Goal: Information Seeking & Learning: Learn about a topic

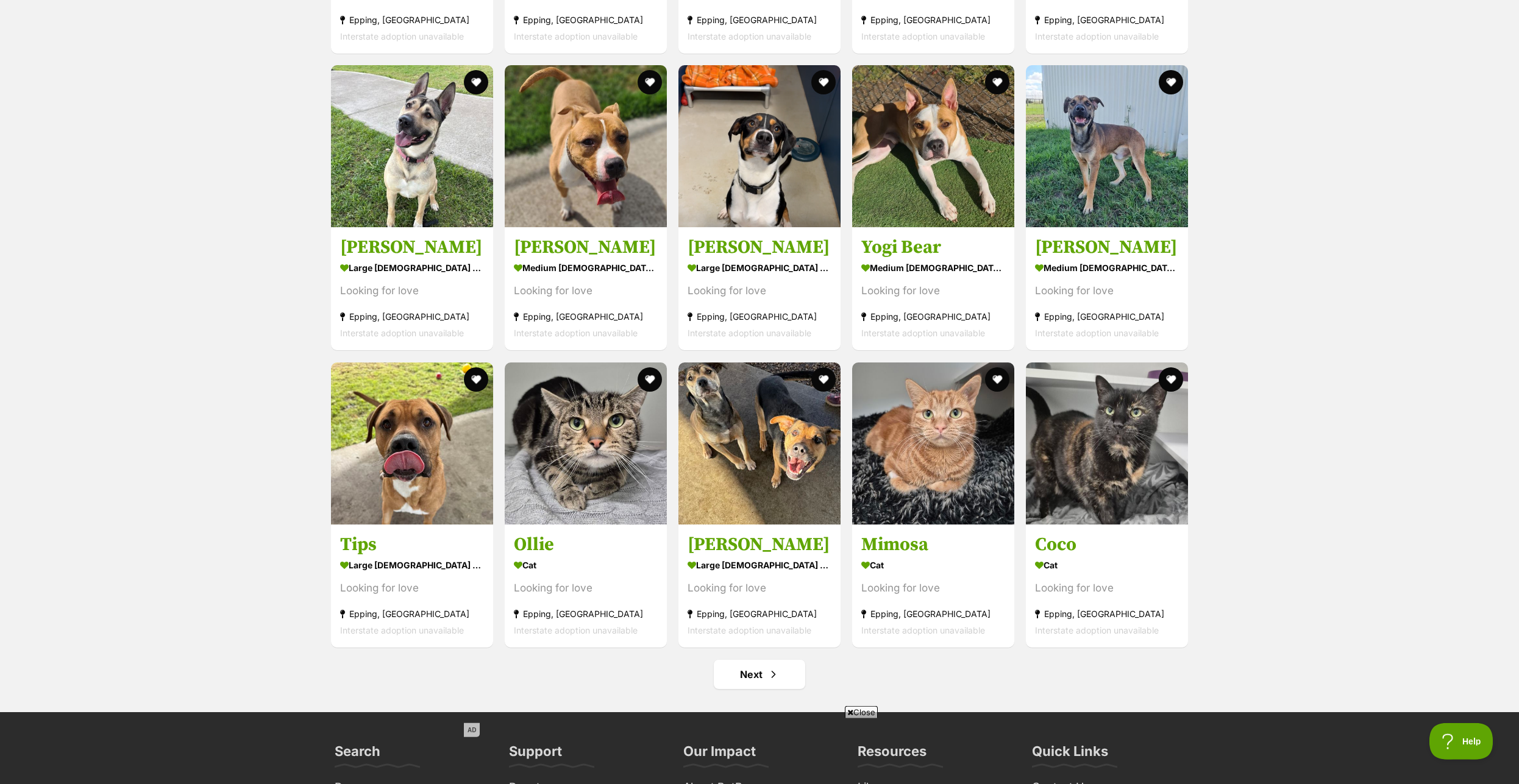
scroll to position [4241, 0]
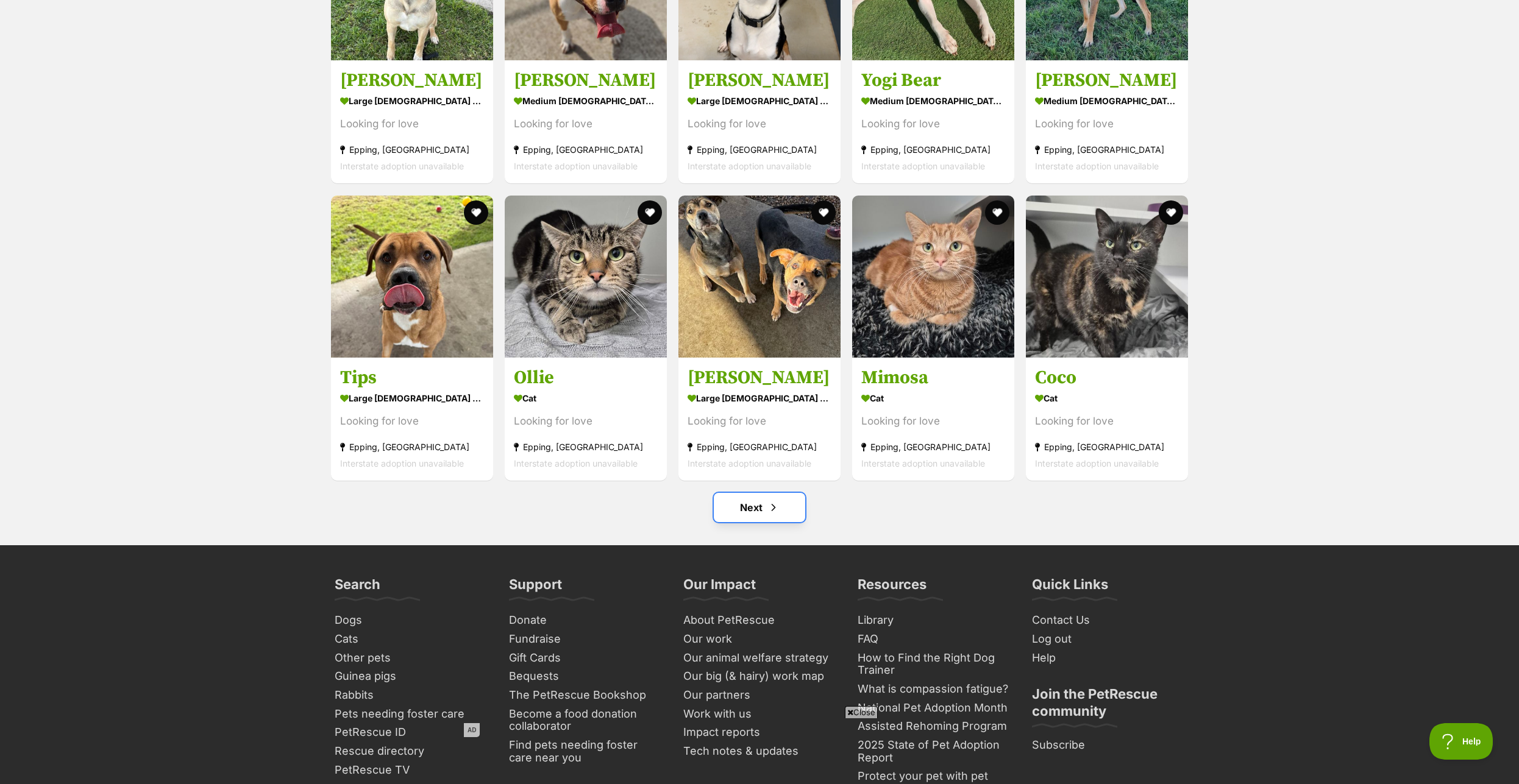
click at [773, 515] on span "Next page" at bounding box center [773, 507] width 12 height 14
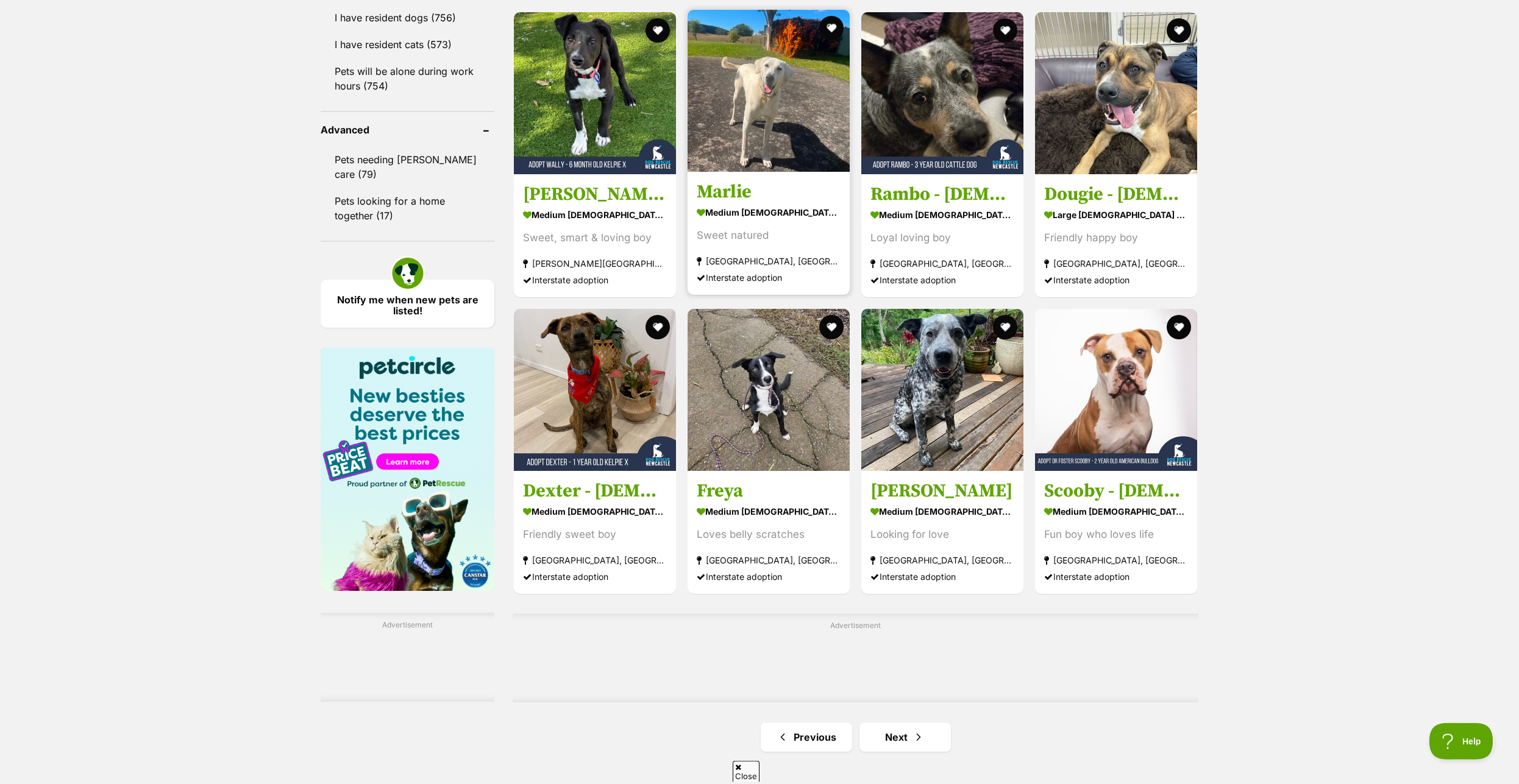
scroll to position [1554, 0]
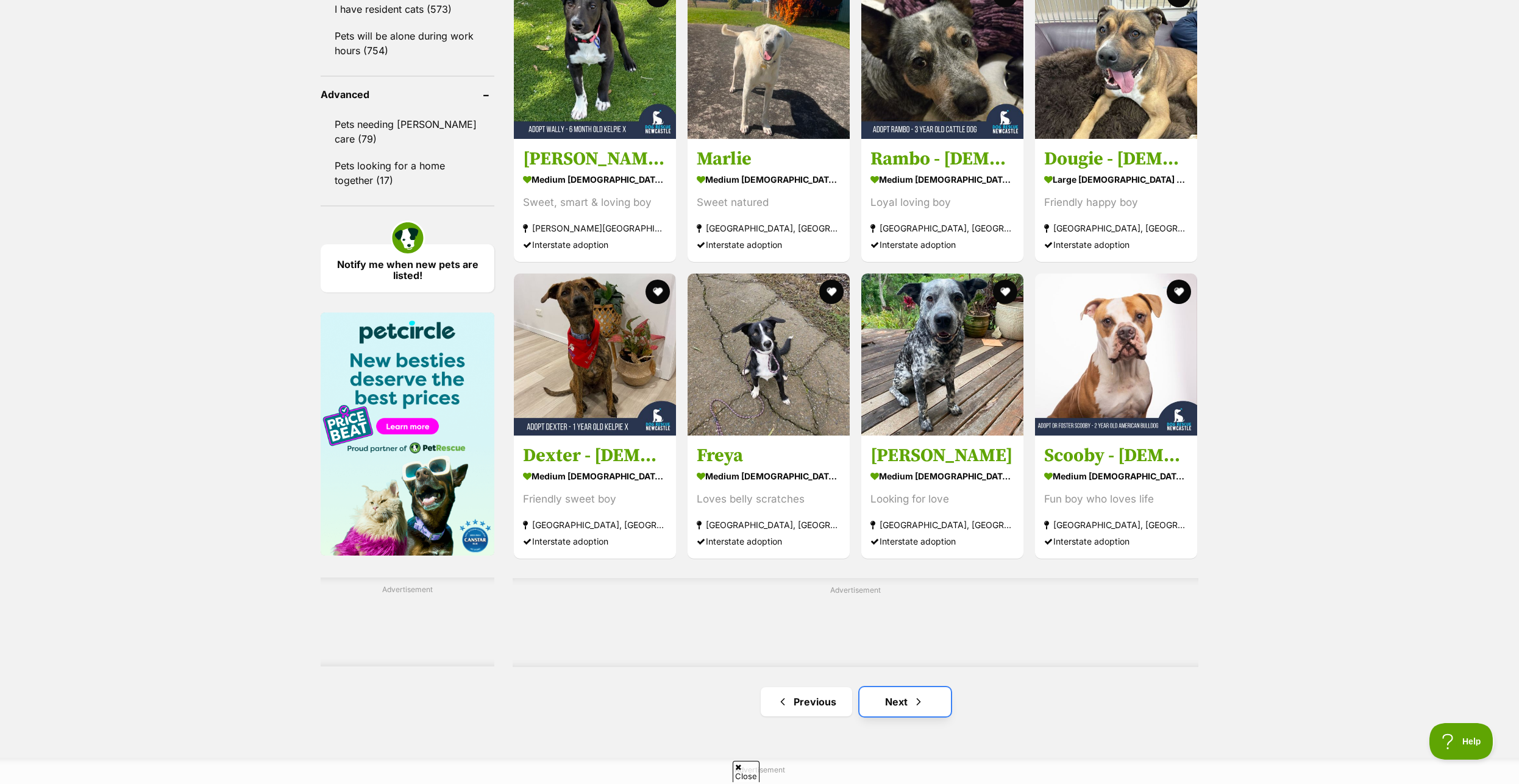
click at [907, 712] on link "Next" at bounding box center [905, 702] width 92 height 29
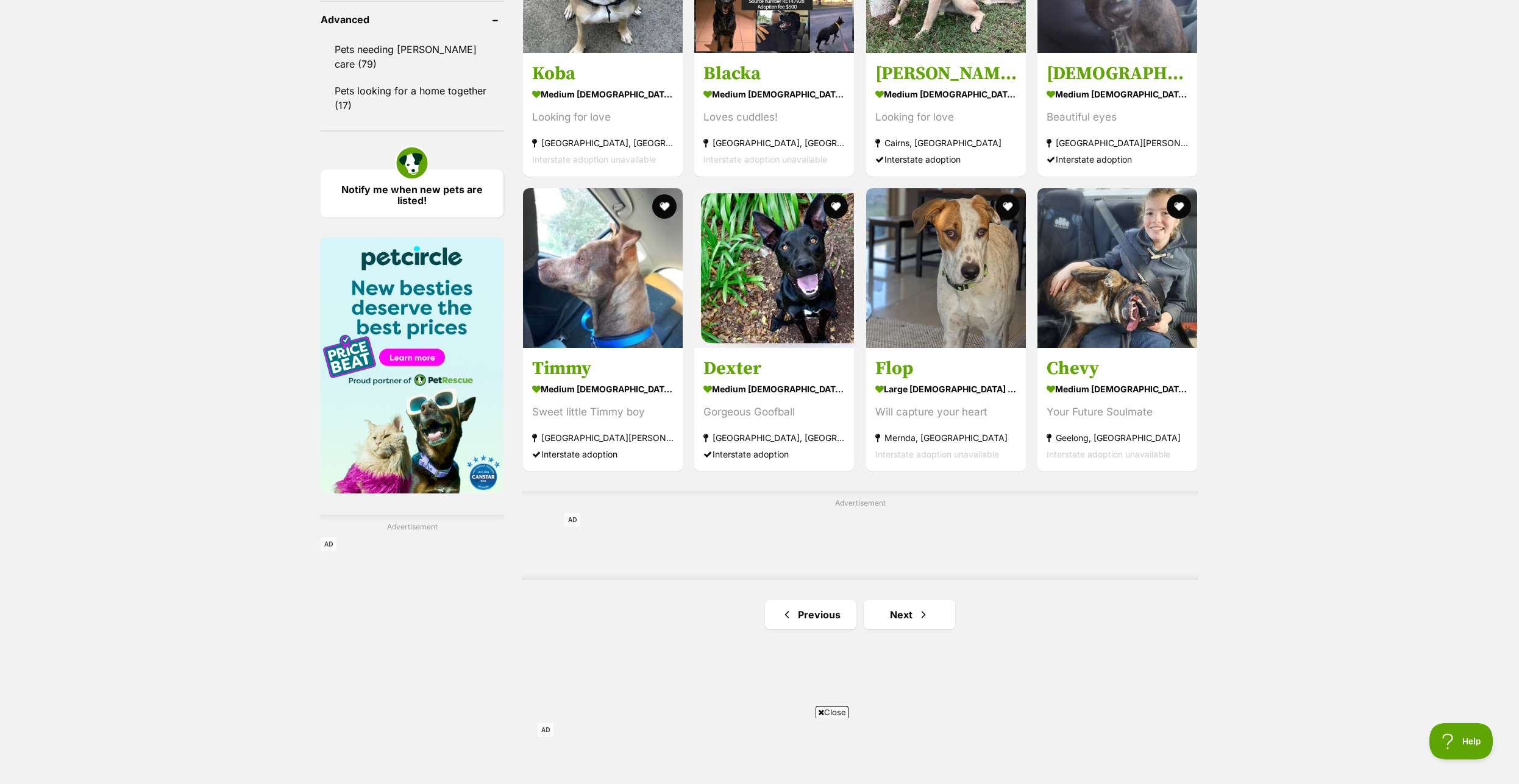
scroll to position [1678, 0]
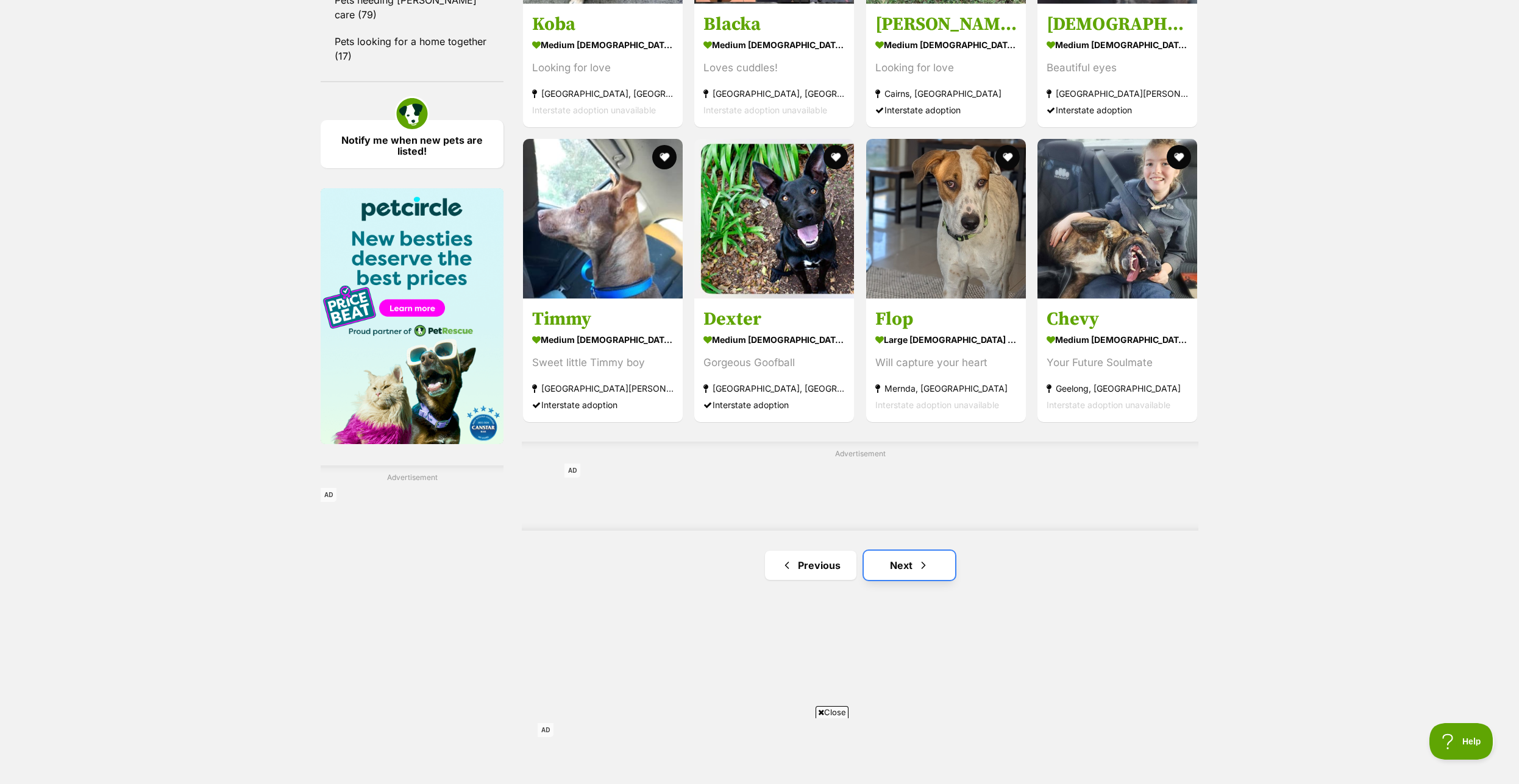
click at [905, 574] on link "Next" at bounding box center [909, 565] width 92 height 29
